Goal: Task Accomplishment & Management: Use online tool/utility

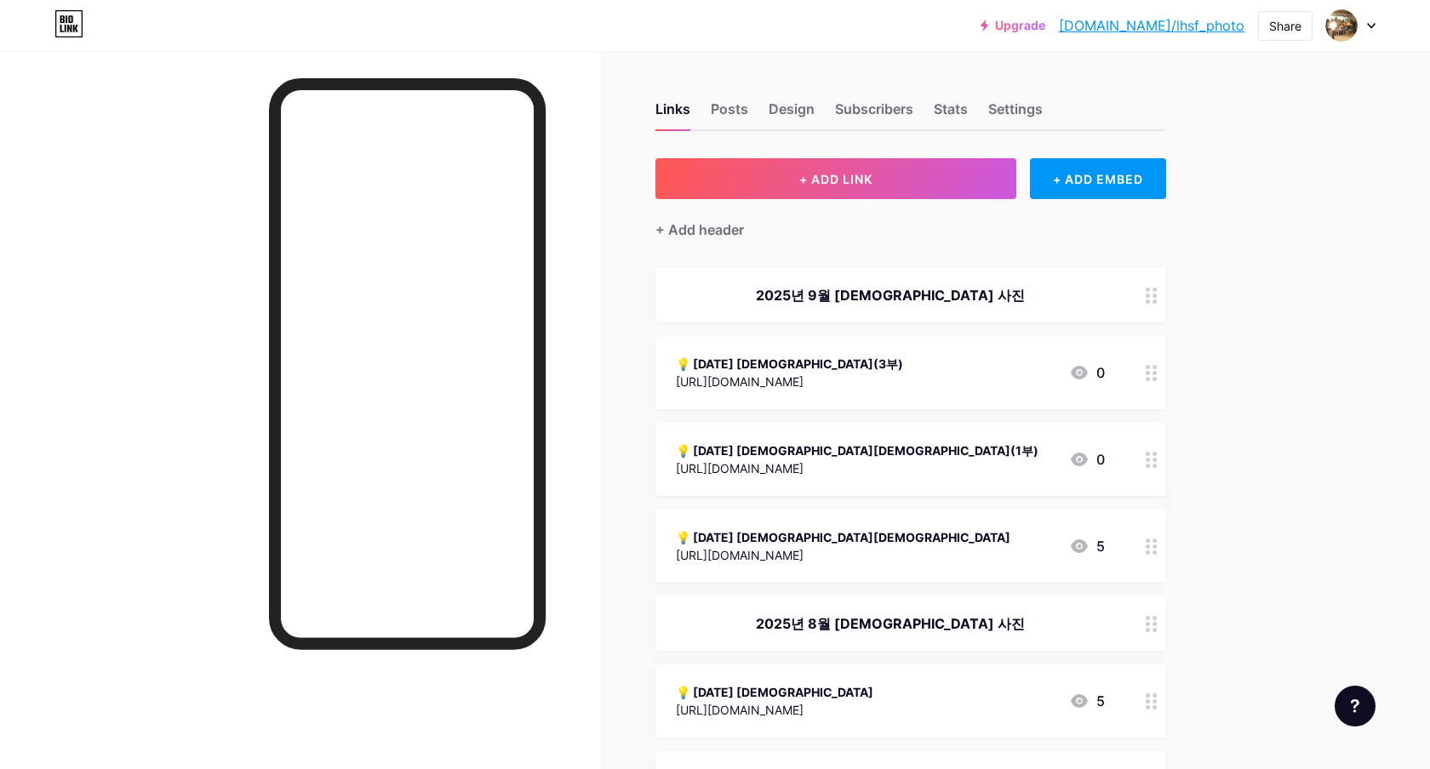
click at [834, 385] on div "[URL][DOMAIN_NAME]" at bounding box center [789, 382] width 227 height 18
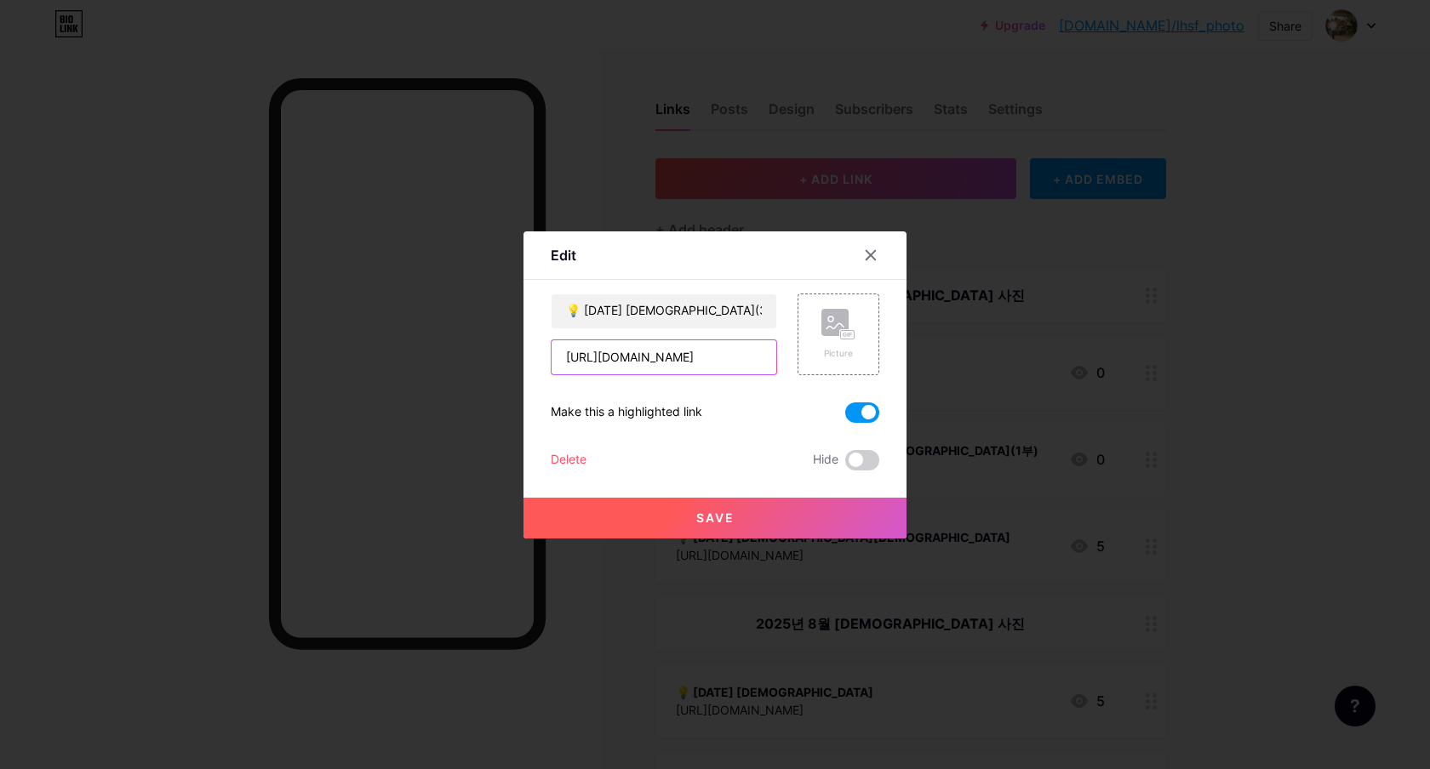
click at [733, 367] on input "[URL][DOMAIN_NAME]" at bounding box center [664, 357] width 225 height 34
paste input "qh7g9Y9bdEo5dsXh6"
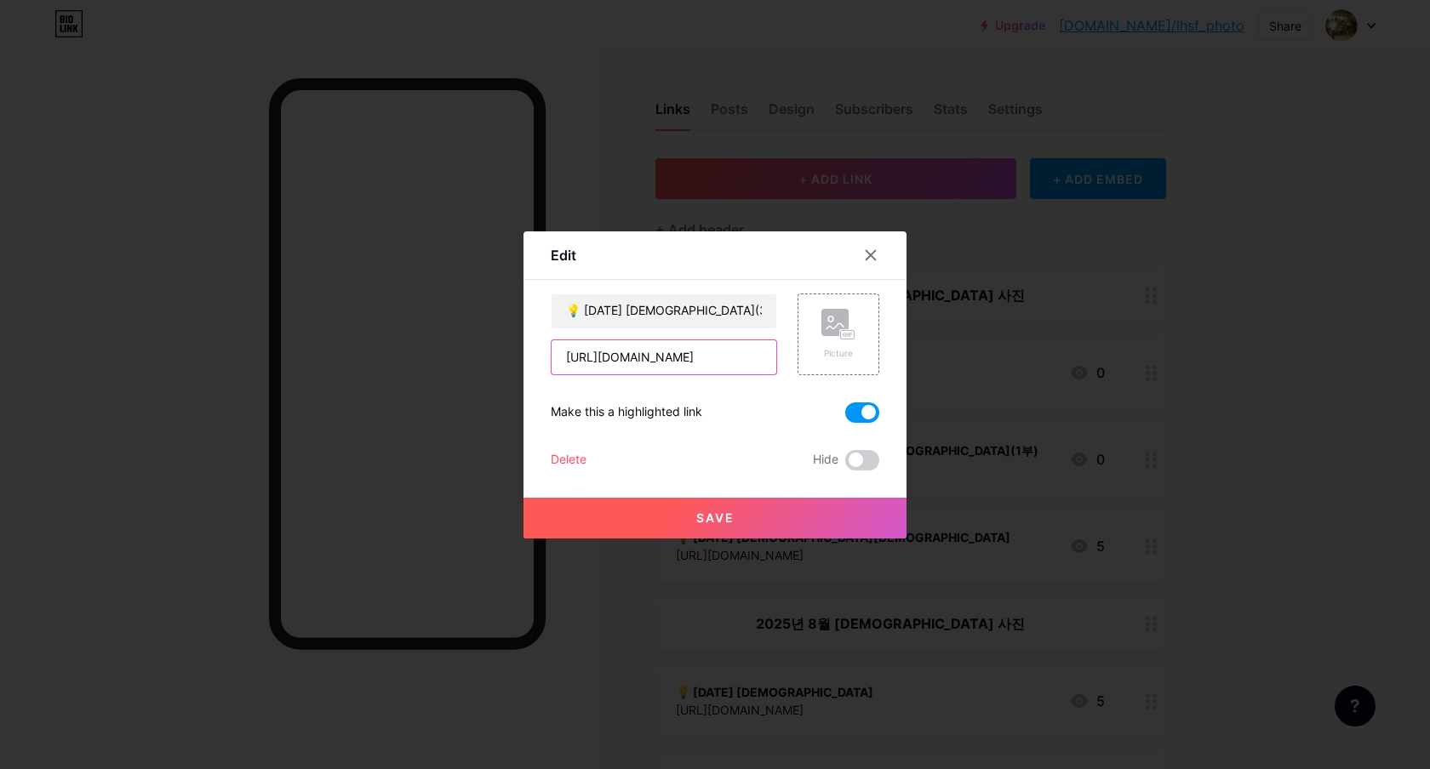
scroll to position [0, 73]
type input "[URL][DOMAIN_NAME]"
click at [763, 515] on button "Save" at bounding box center [714, 518] width 383 height 41
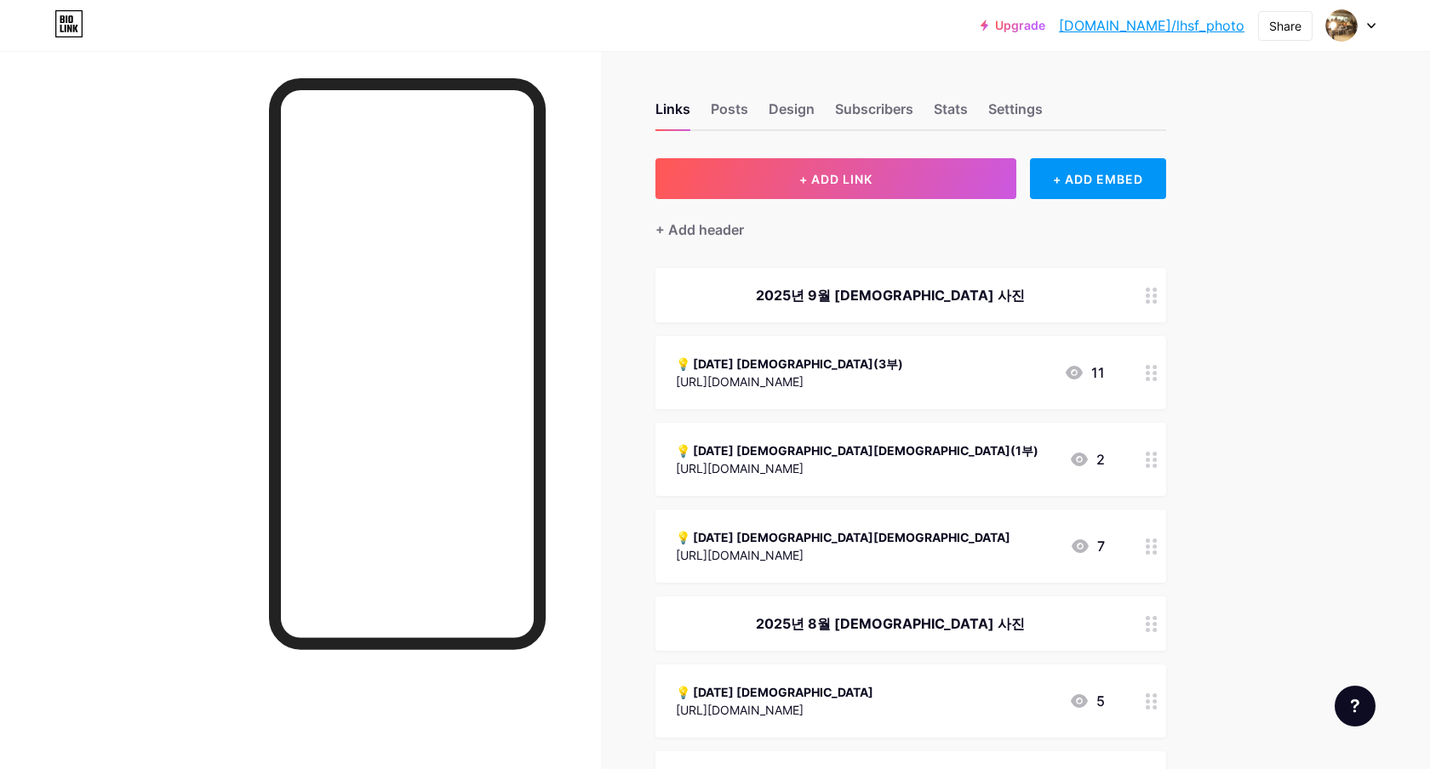
click at [872, 377] on div "[URL][DOMAIN_NAME]" at bounding box center [789, 382] width 227 height 18
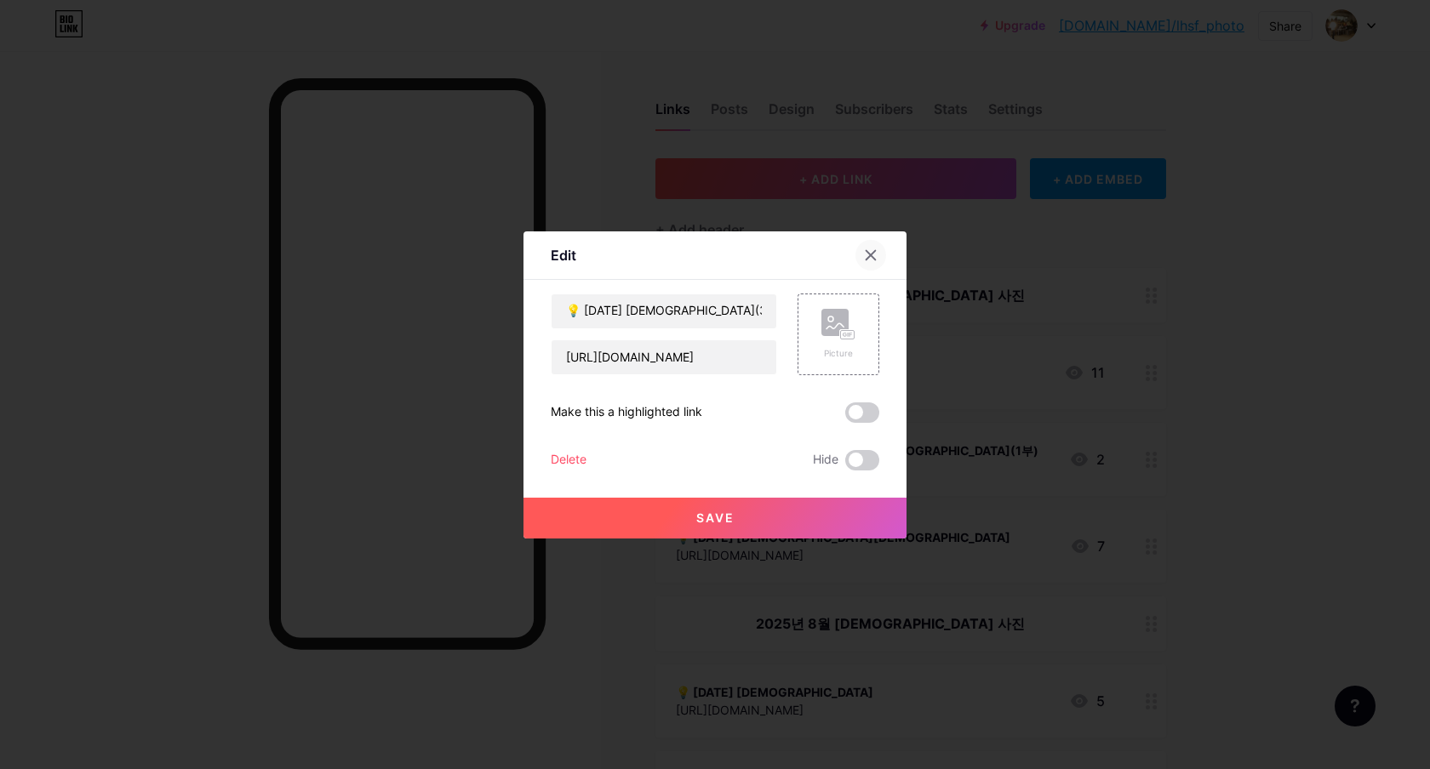
click at [871, 249] on icon at bounding box center [871, 256] width 14 height 14
